Goal: Navigation & Orientation: Find specific page/section

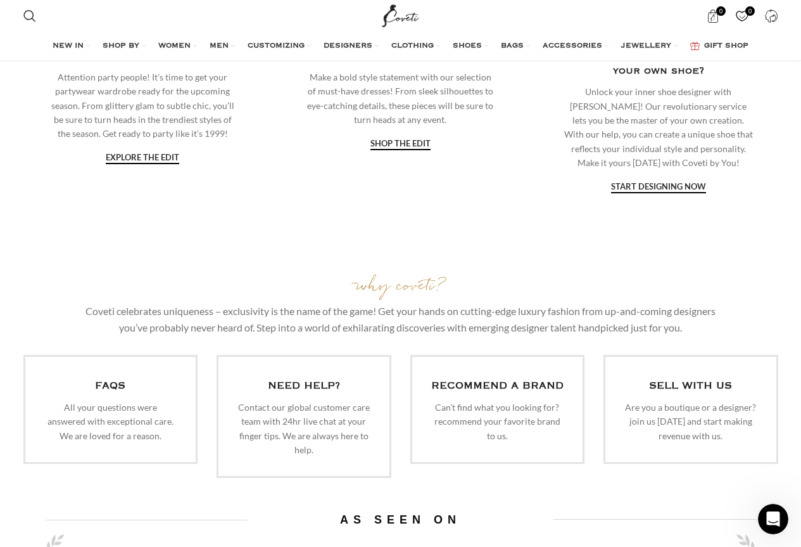
scroll to position [2992, 0]
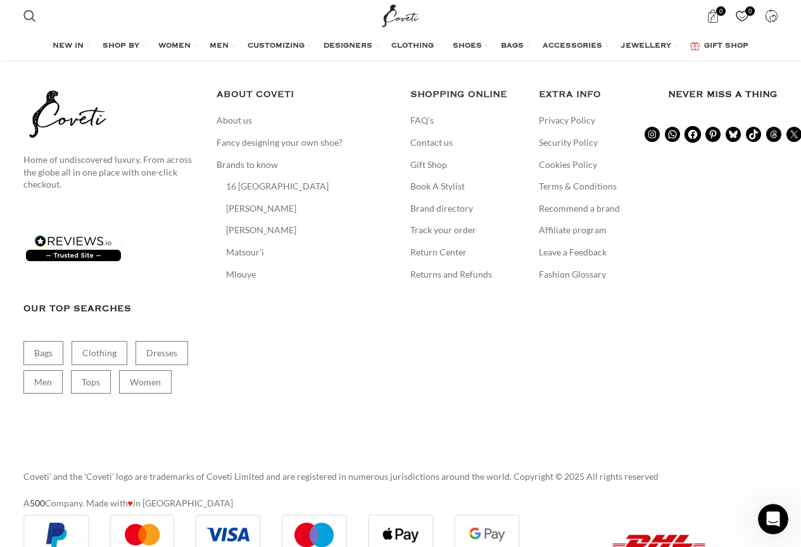
click at [693, 129] on icon at bounding box center [692, 134] width 11 height 11
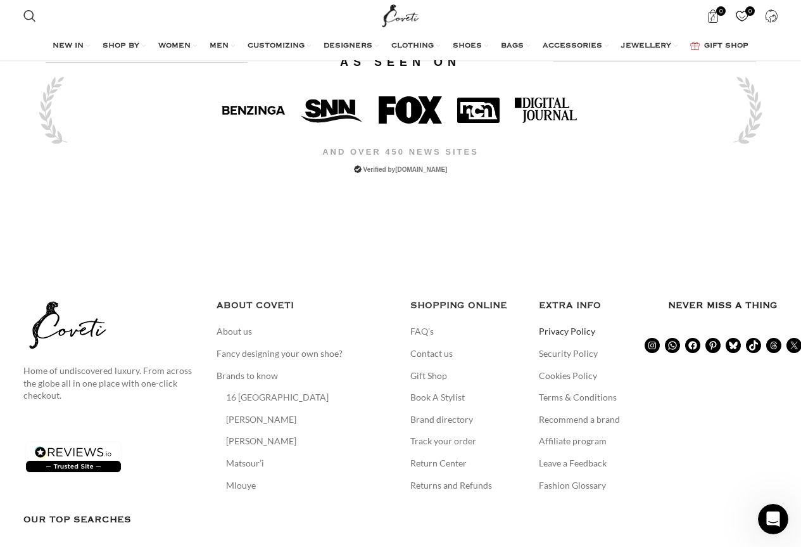
click at [578, 325] on link "Privacy Policy" at bounding box center [568, 331] width 58 height 13
click at [570, 391] on link "Terms & Conditions" at bounding box center [578, 397] width 79 height 13
click at [451, 347] on link "Contact us" at bounding box center [433, 353] width 44 height 13
